Goal: Task Accomplishment & Management: Manage account settings

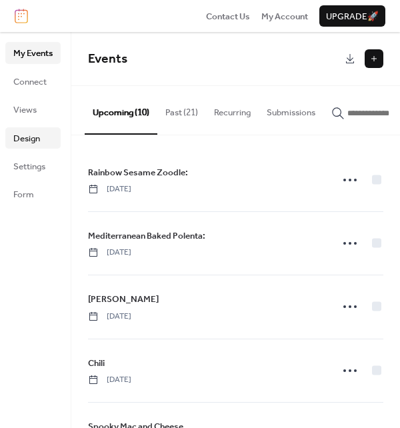
click at [22, 143] on span "Design" at bounding box center [26, 138] width 27 height 13
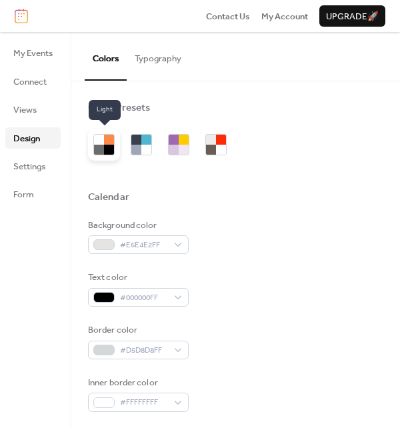
click at [101, 149] on div at bounding box center [99, 150] width 10 height 10
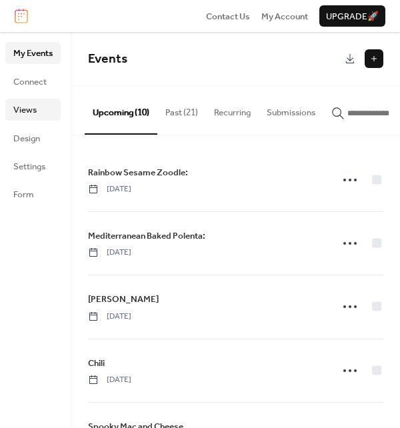
click at [23, 115] on span "Views" at bounding box center [24, 109] width 23 height 13
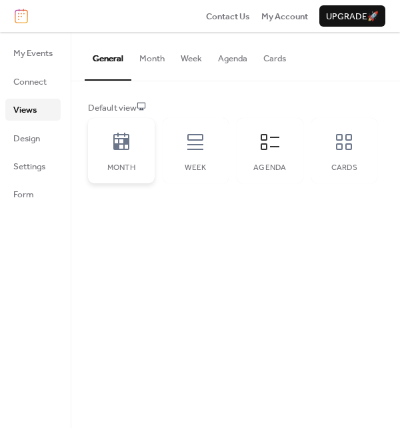
click at [123, 155] on div "Month" at bounding box center [121, 150] width 67 height 65
